Goal: Information Seeking & Learning: Find specific fact

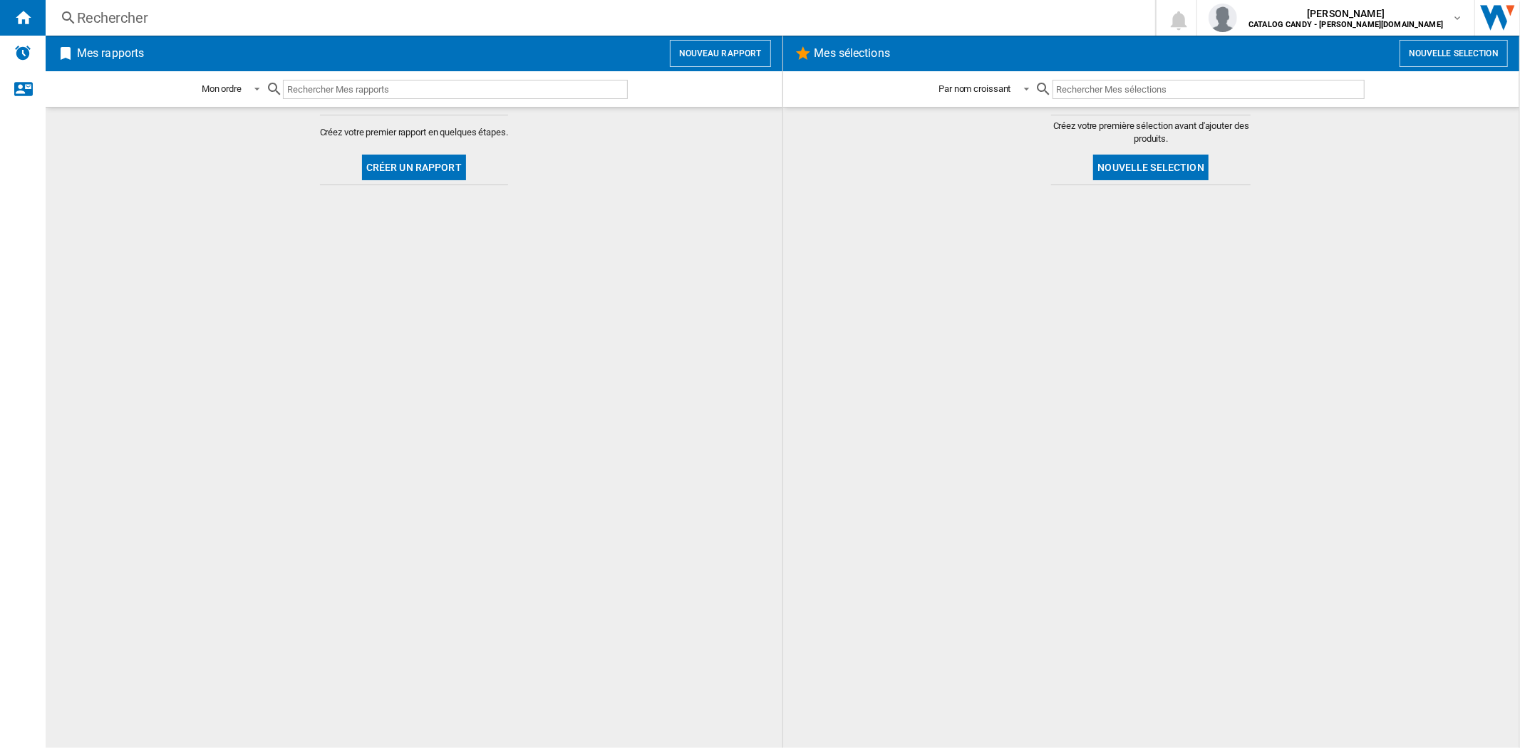
click at [150, 12] on div "Rechercher" at bounding box center [597, 18] width 1041 height 20
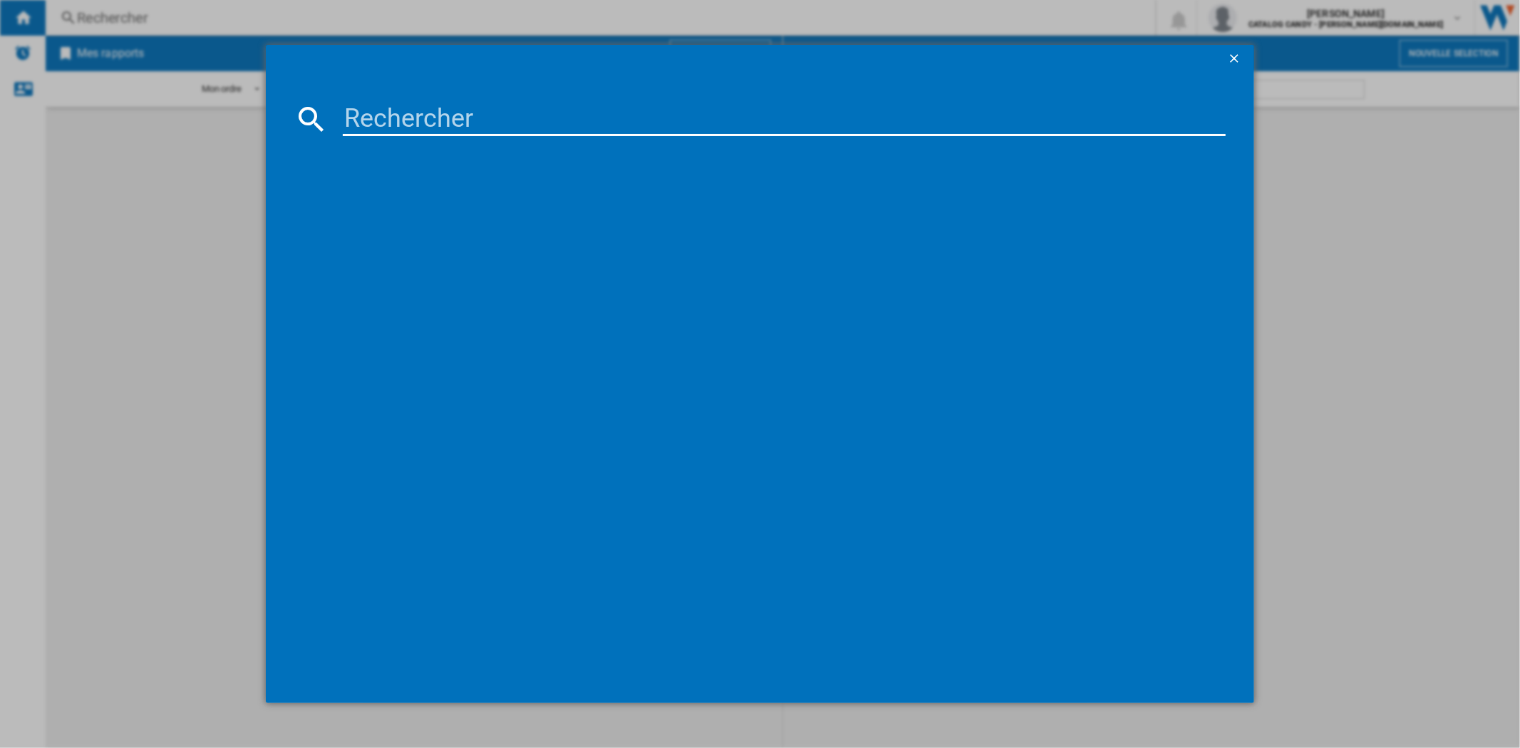
click at [443, 123] on input at bounding box center [784, 119] width 882 height 34
paste input "GP4U"
type input "GP4U"
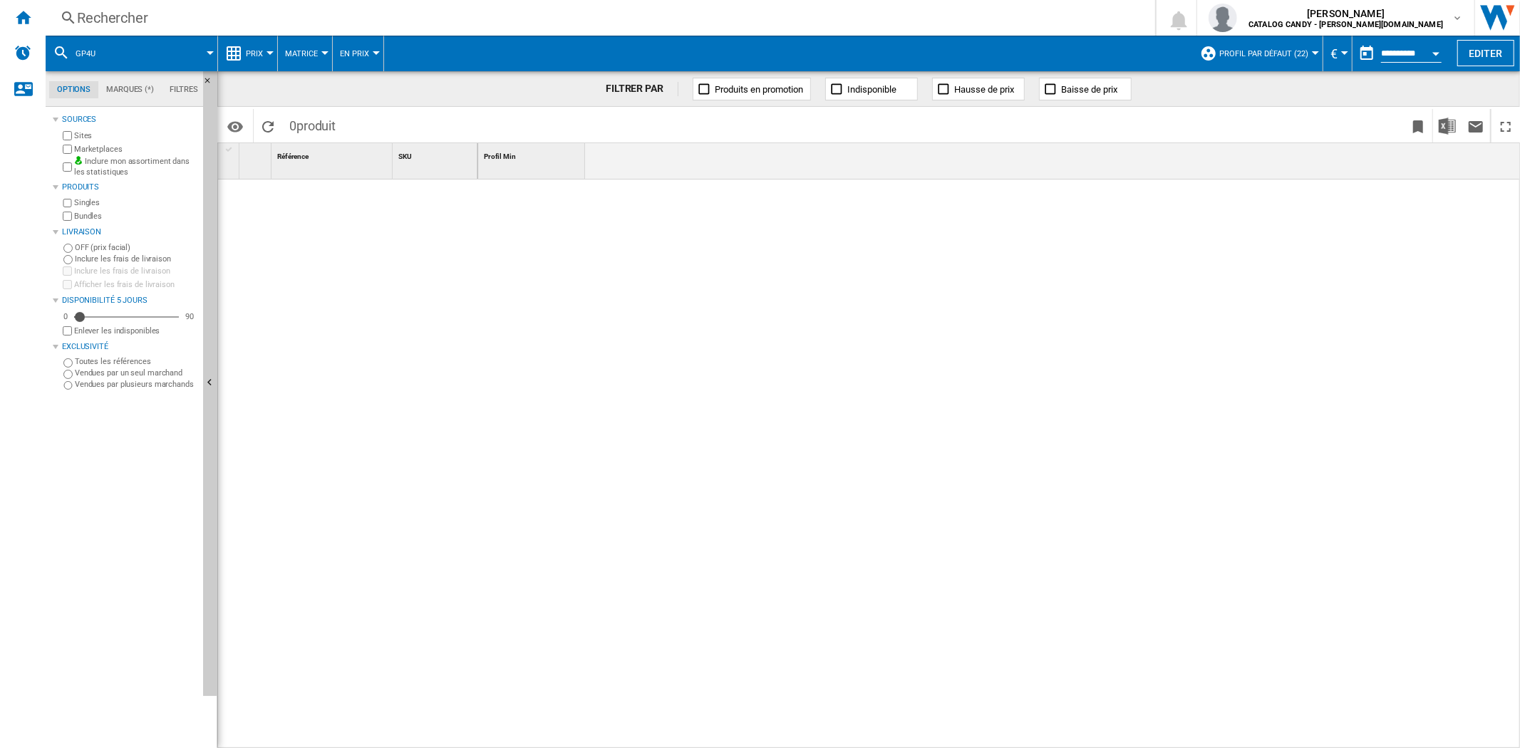
click at [139, 19] on div "Rechercher" at bounding box center [597, 18] width 1041 height 20
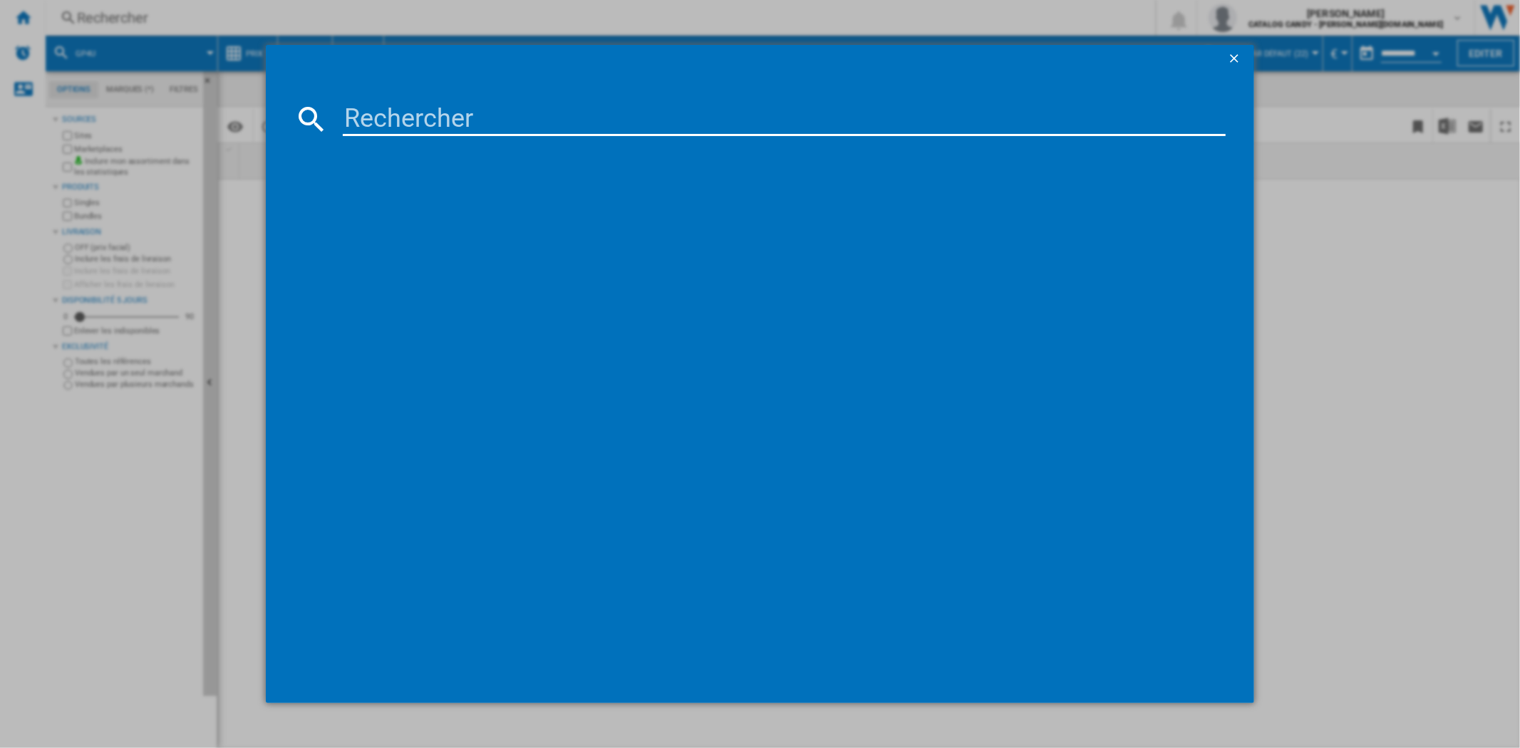
click at [371, 114] on input at bounding box center [784, 119] width 882 height 34
paste input "GP4U"
click at [349, 110] on input "GP4U" at bounding box center [784, 119] width 882 height 34
type input "bora GP4U"
